Goal: Task Accomplishment & Management: Manage account settings

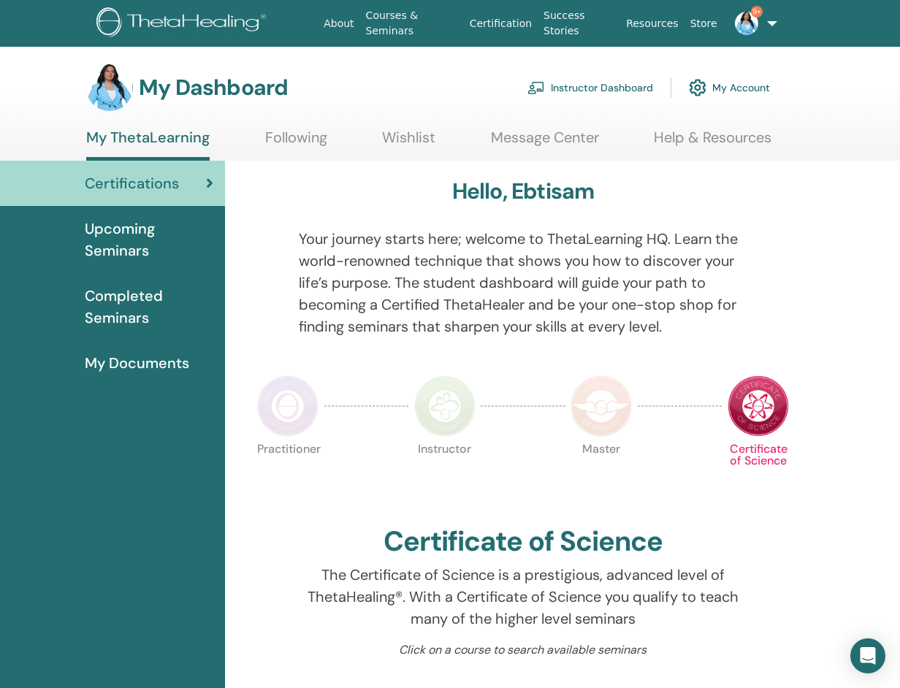
click at [561, 87] on link "Instructor Dashboard" at bounding box center [591, 88] width 126 height 32
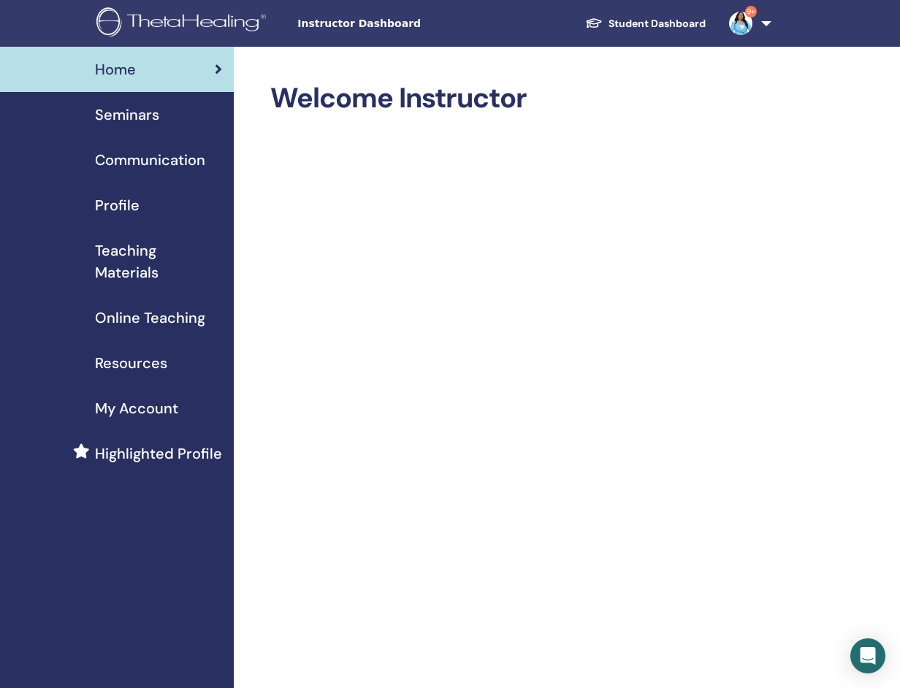
click at [149, 115] on span "Seminars" at bounding box center [127, 115] width 64 height 22
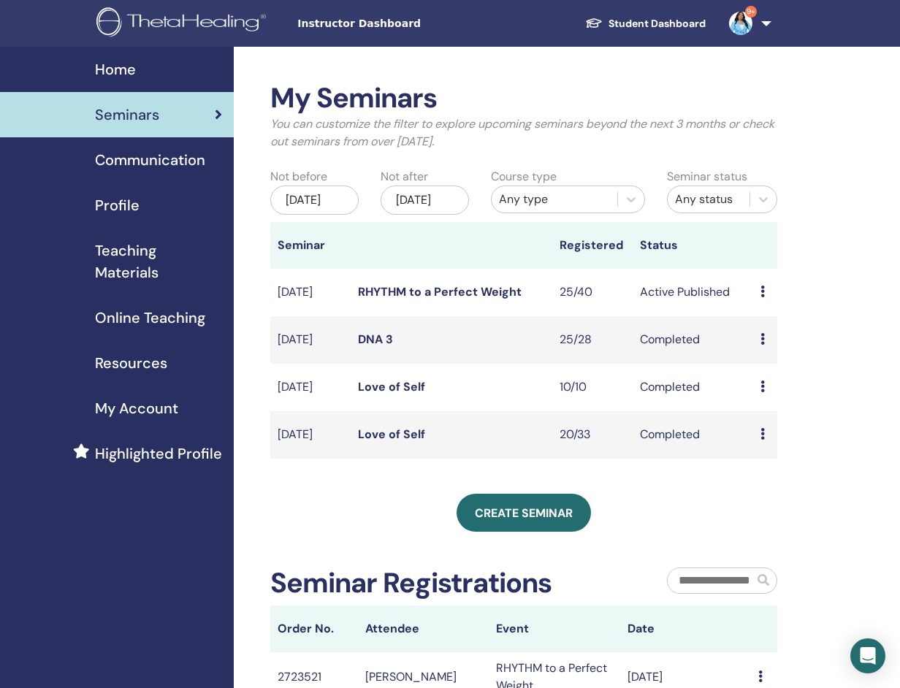
click at [764, 297] on icon at bounding box center [763, 292] width 4 height 12
click at [765, 365] on link "Attendees" at bounding box center [776, 363] width 56 height 15
click at [765, 301] on div "Preview Edit Attendees Cancel" at bounding box center [766, 293] width 10 height 18
click at [764, 366] on link "Attendees" at bounding box center [777, 363] width 56 height 15
click at [147, 263] on span "Teaching Materials" at bounding box center [158, 262] width 127 height 44
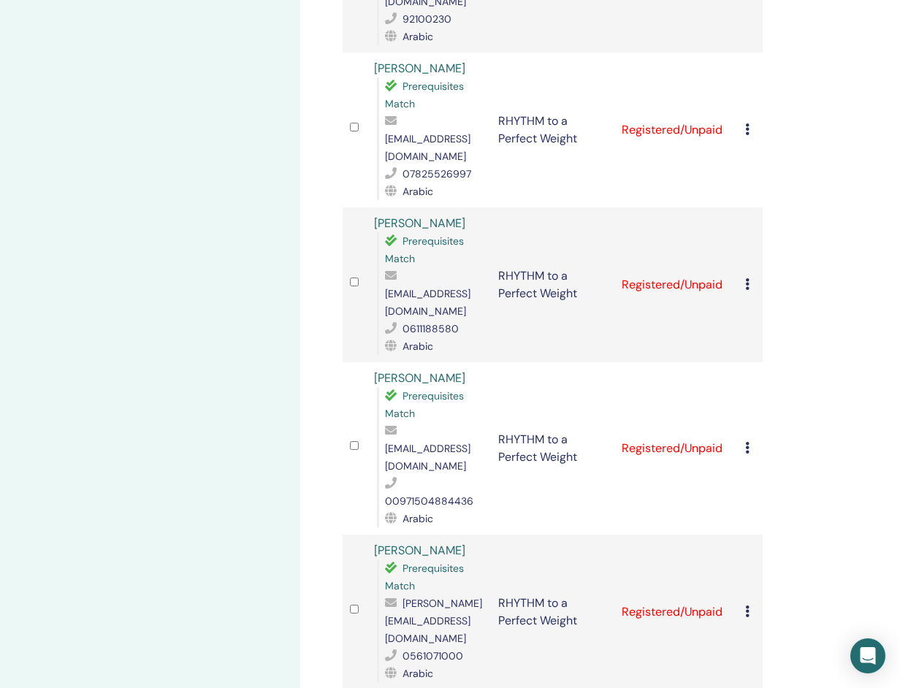
scroll to position [2140, 0]
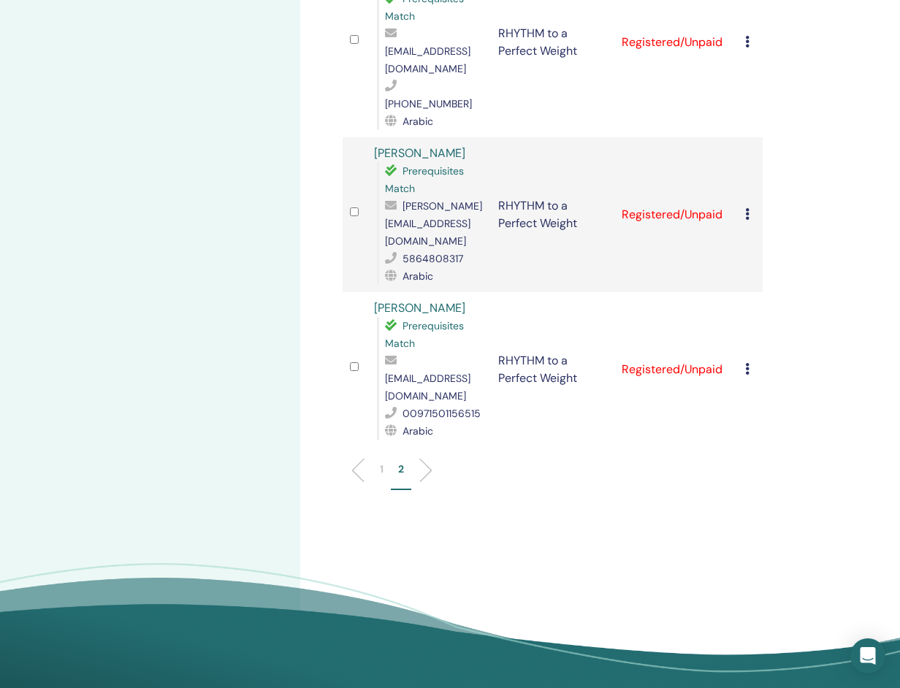
scroll to position [618, 0]
click at [353, 448] on div "1 2" at bounding box center [553, 477] width 442 height 58
click at [356, 459] on li at bounding box center [364, 471] width 25 height 25
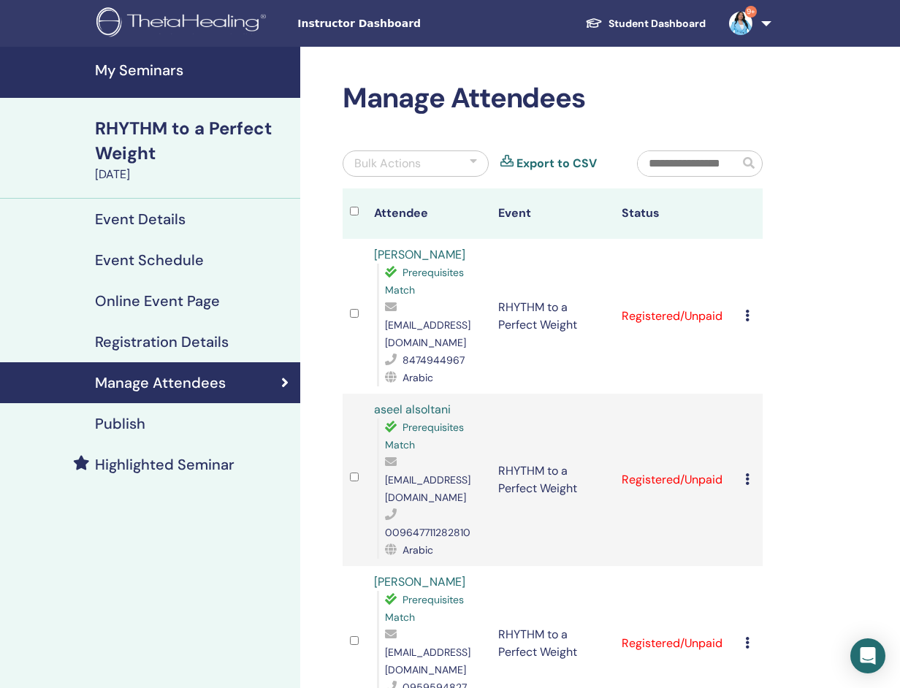
scroll to position [0, 0]
click at [477, 160] on div at bounding box center [473, 164] width 7 height 18
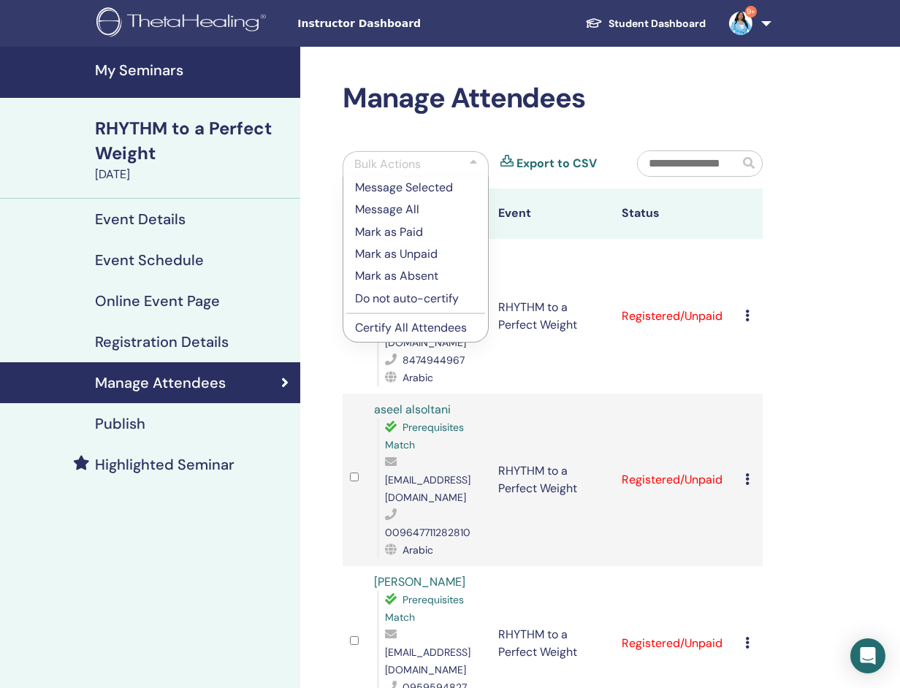
click at [422, 236] on p "Mark as Paid" at bounding box center [415, 233] width 121 height 18
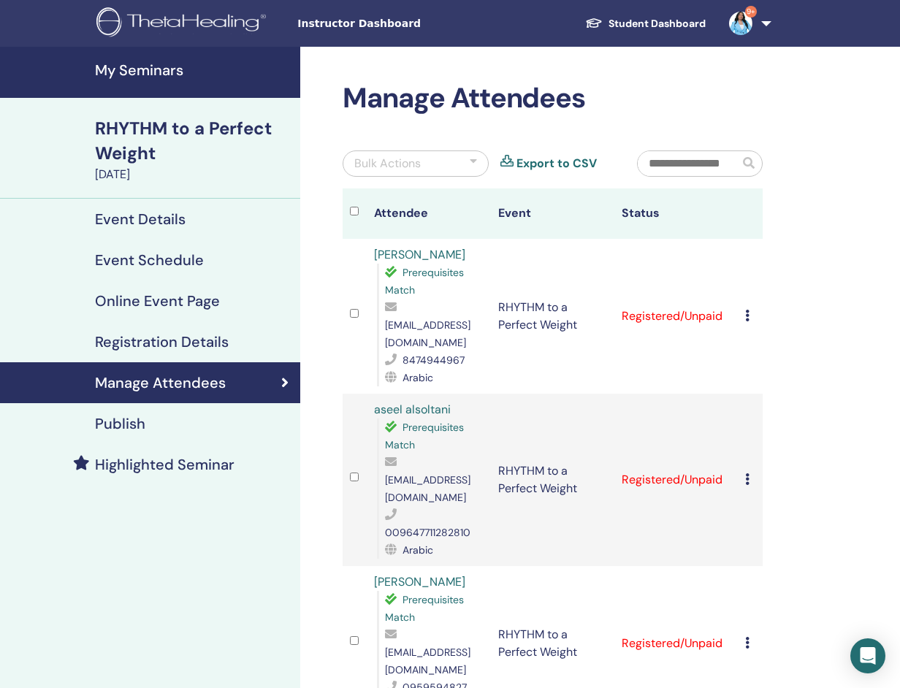
click at [474, 158] on div at bounding box center [473, 164] width 7 height 18
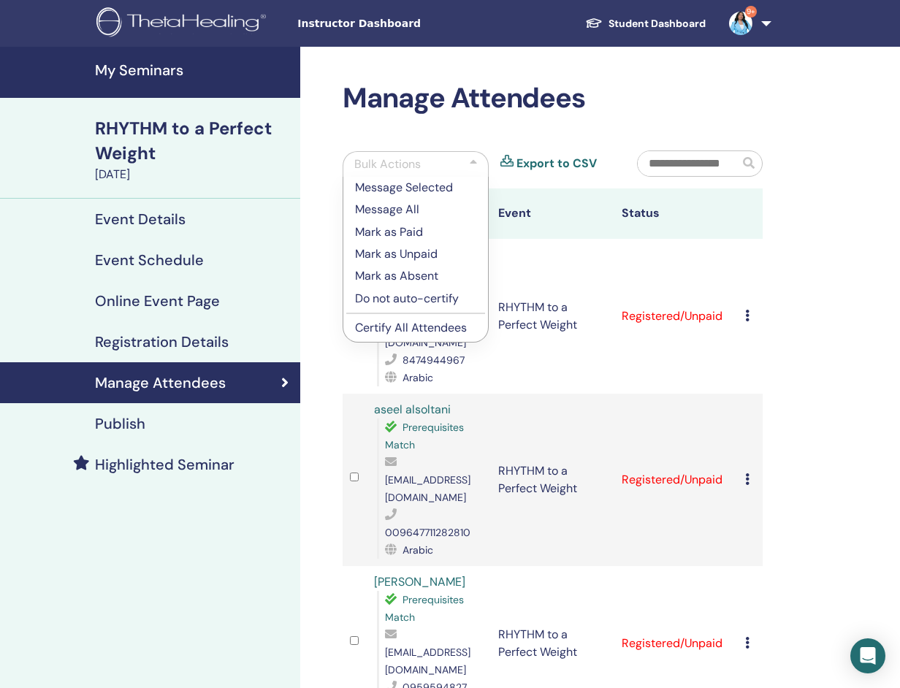
click at [418, 230] on p "Mark as Paid" at bounding box center [415, 233] width 121 height 18
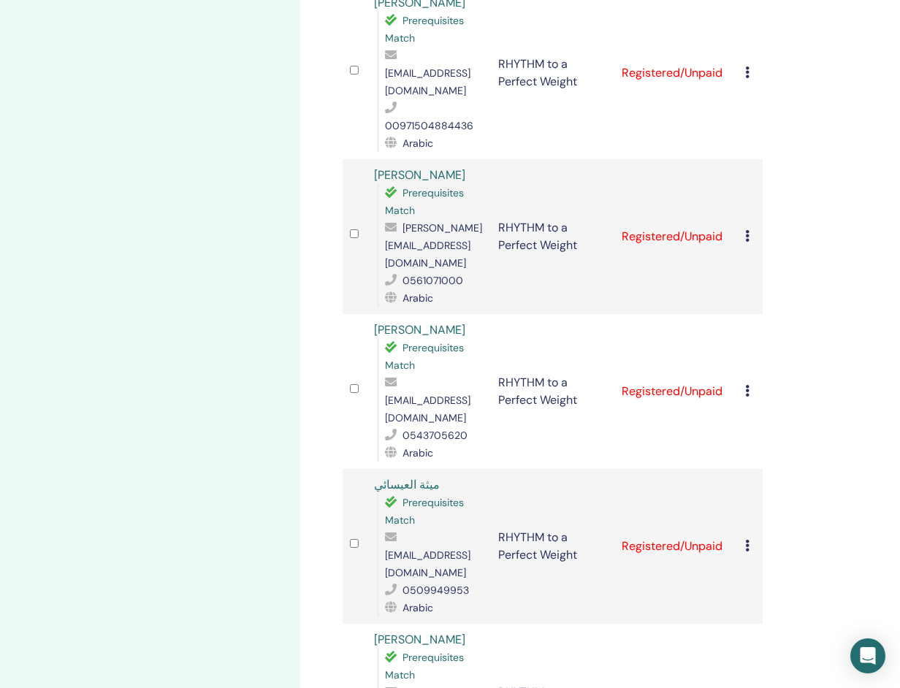
scroll to position [2511, 0]
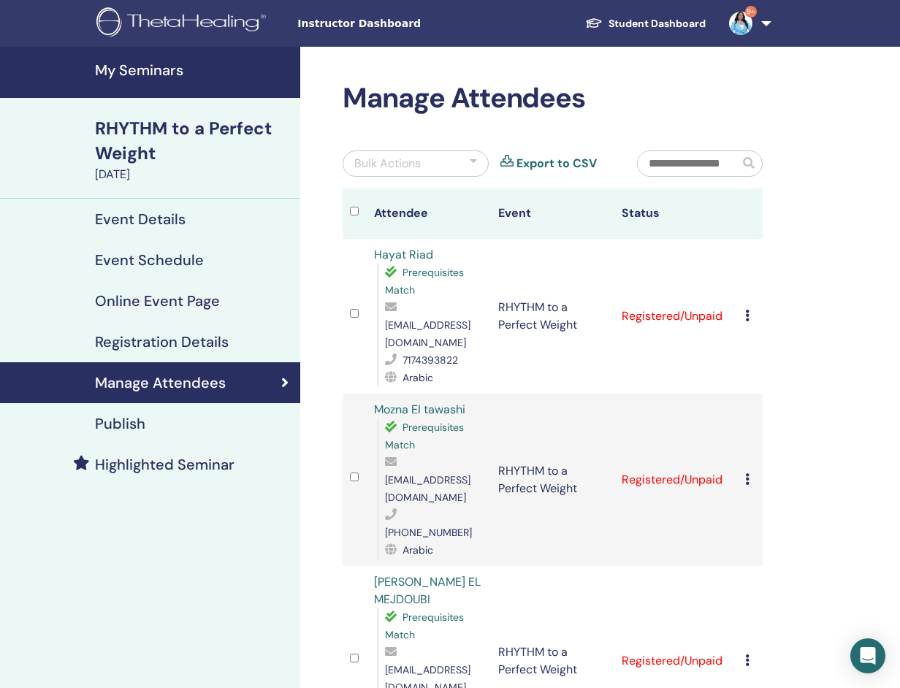
scroll to position [0, 0]
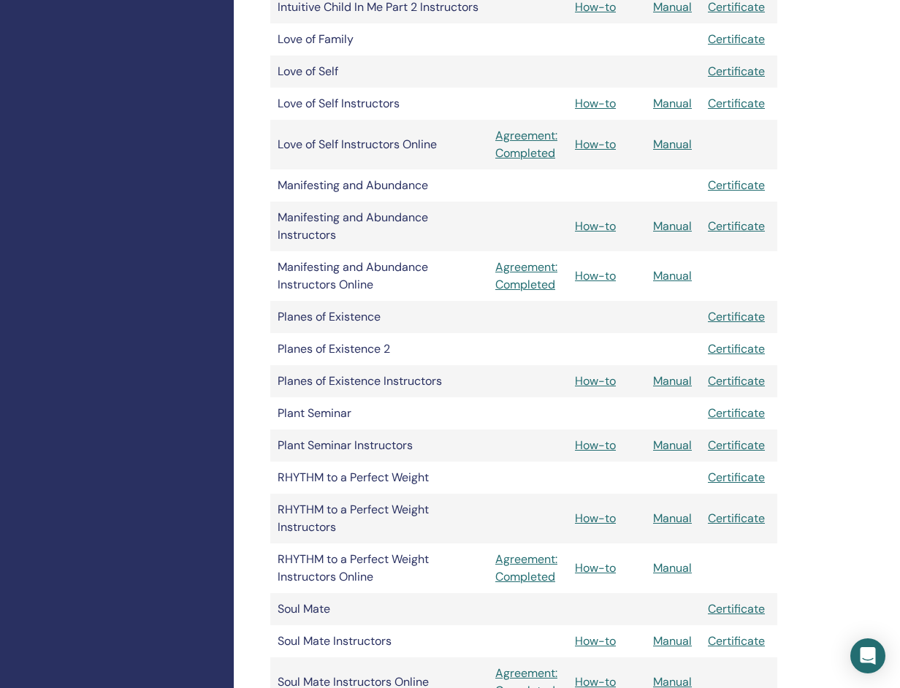
scroll to position [1263, 0]
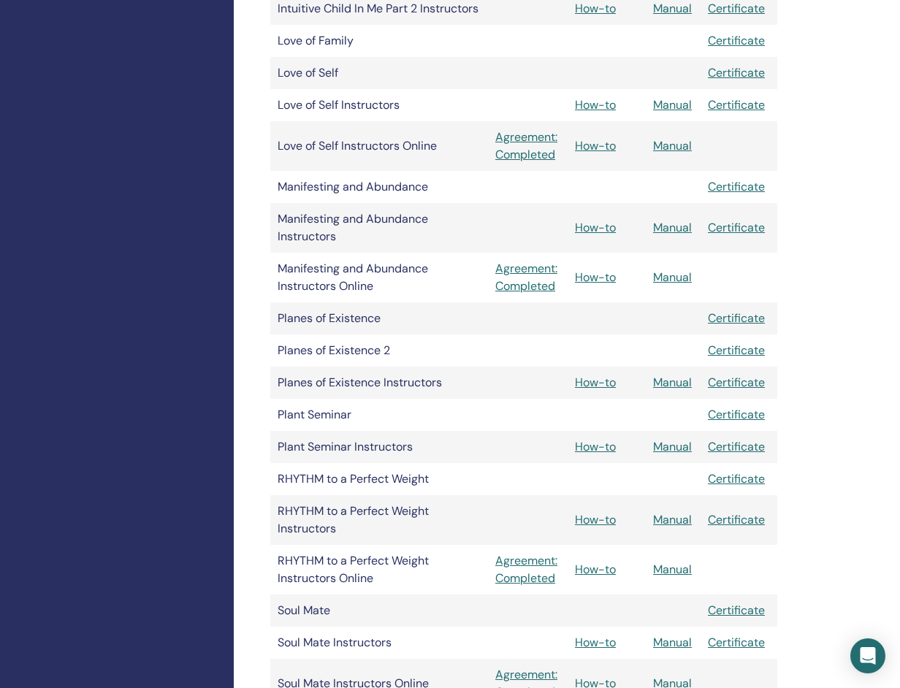
click at [591, 526] on link "How-to" at bounding box center [595, 519] width 41 height 15
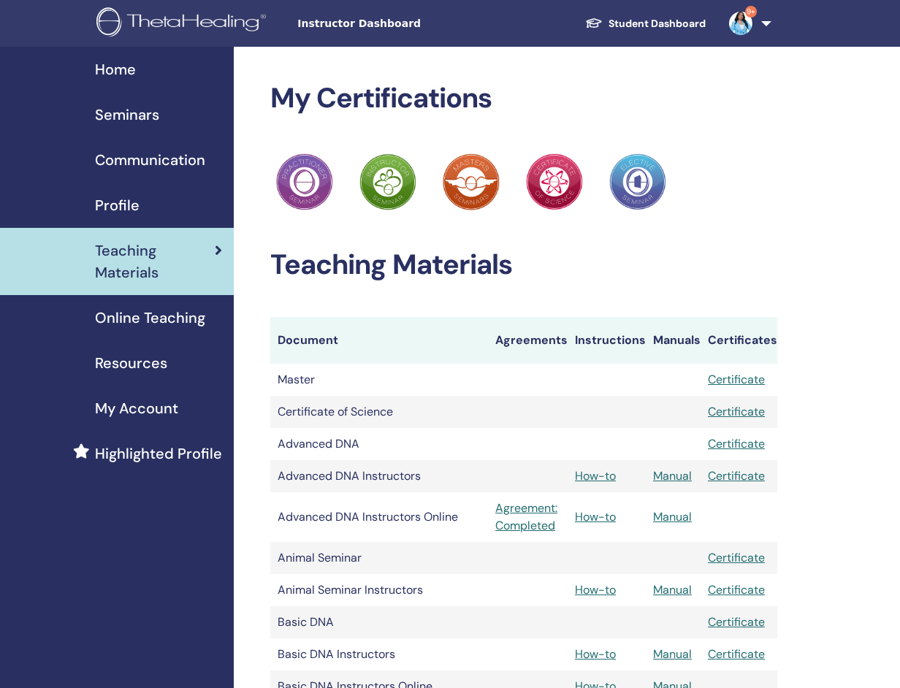
scroll to position [1263, 0]
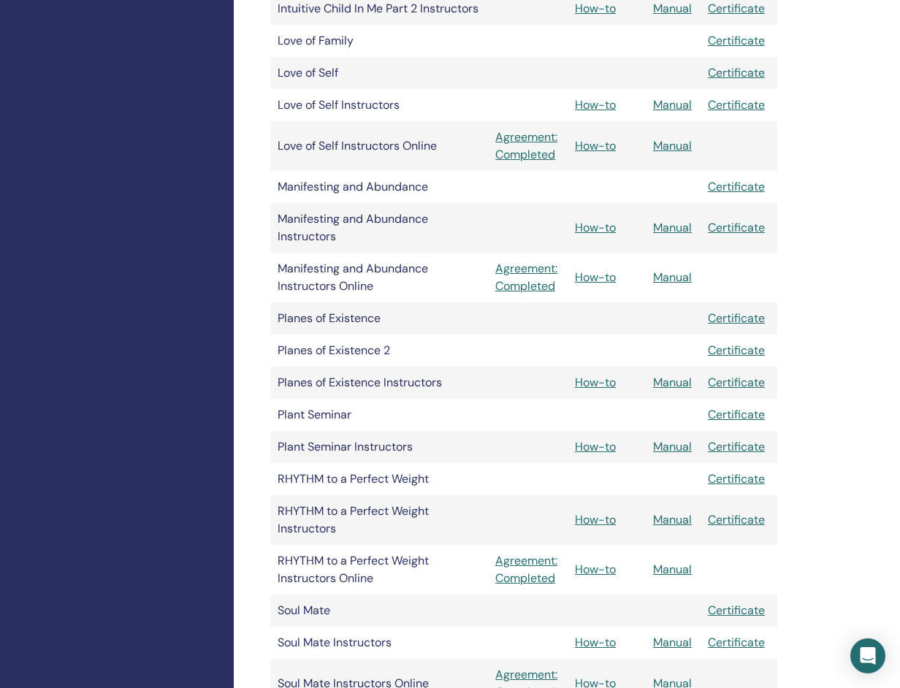
click at [678, 568] on link "Manual" at bounding box center [672, 569] width 39 height 15
click at [683, 569] on link "Manual" at bounding box center [672, 569] width 39 height 15
